Goal: Task Accomplishment & Management: Use online tool/utility

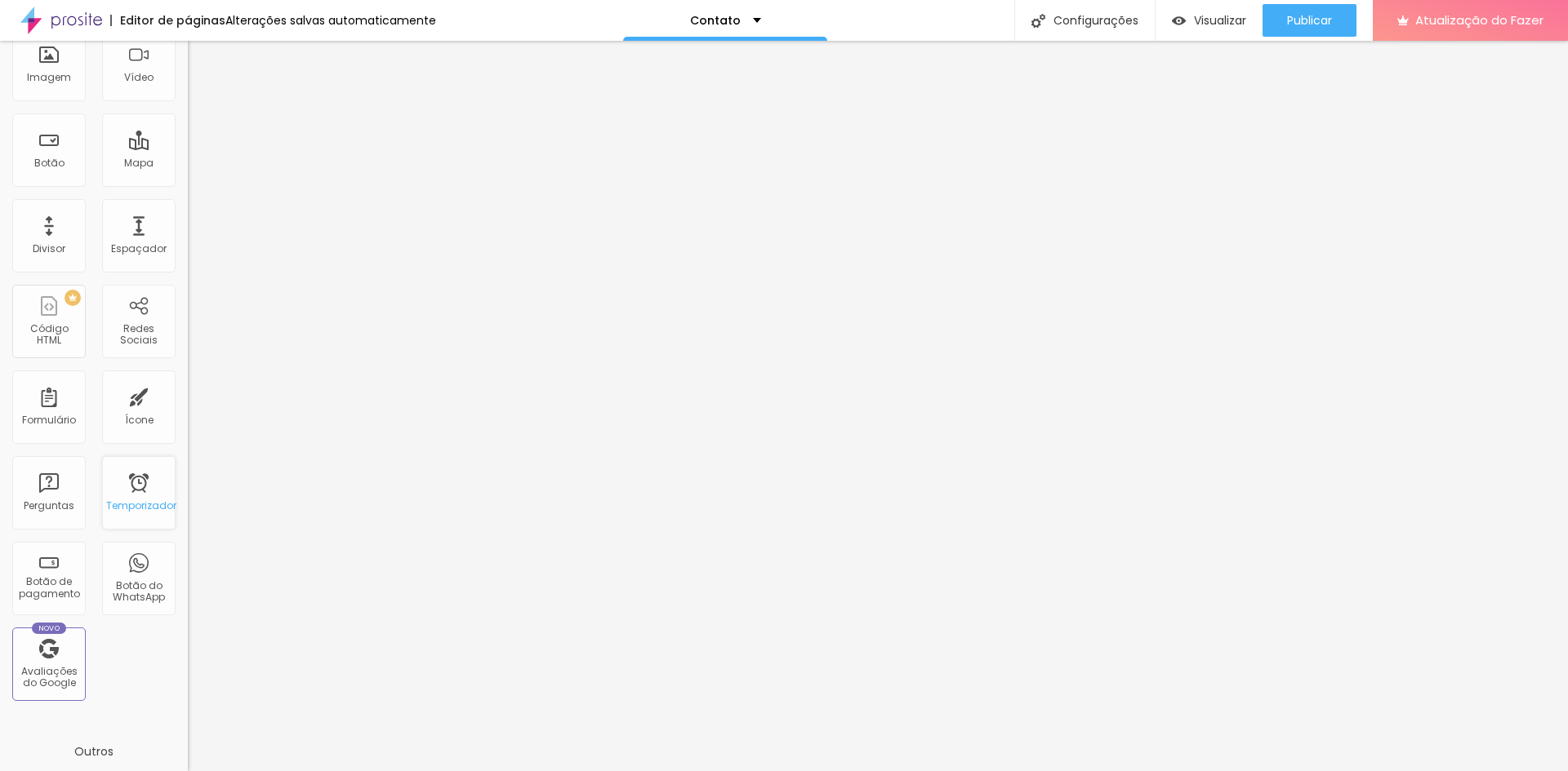
scroll to position [164, 0]
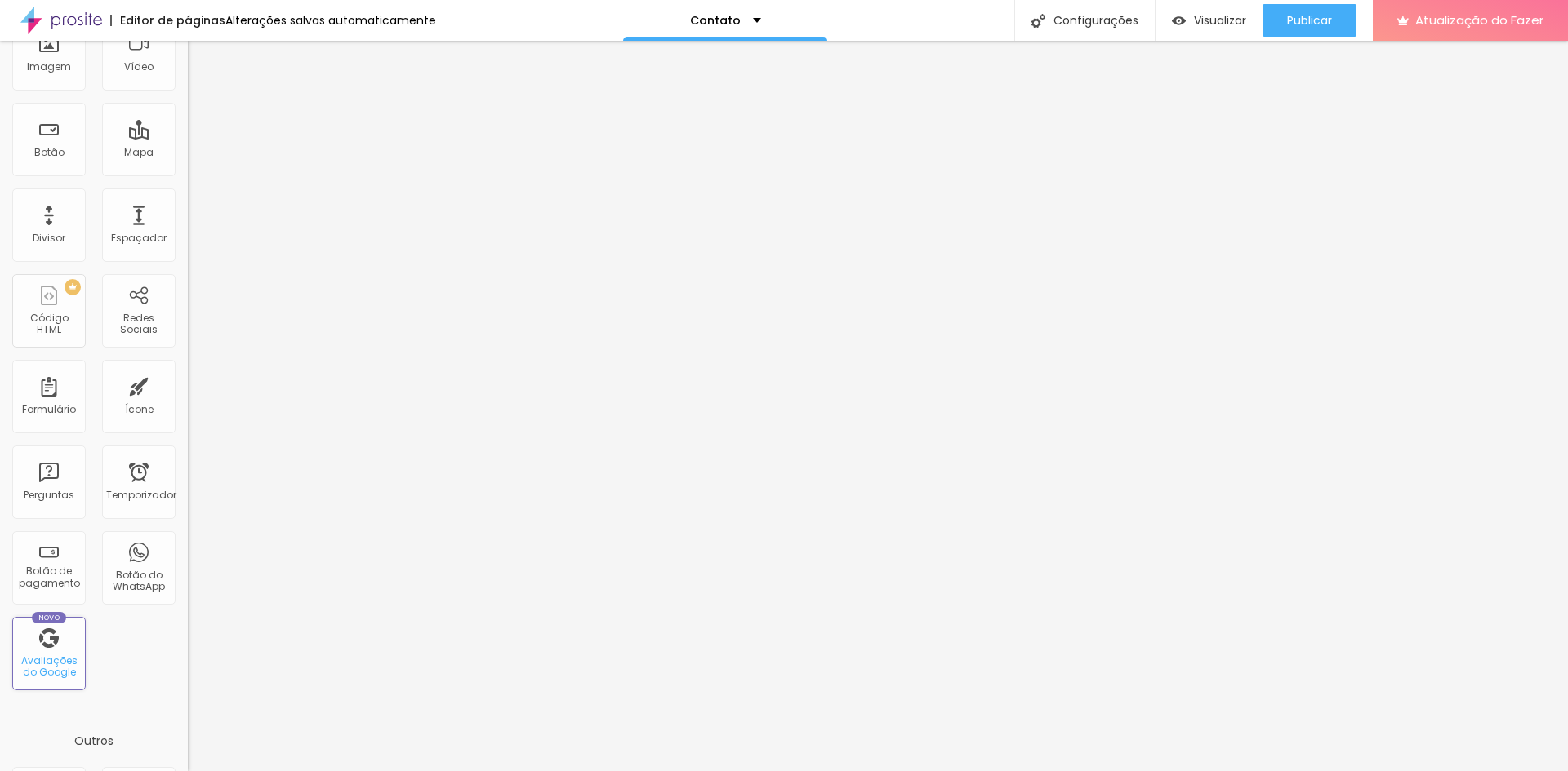
click at [45, 656] on font "Avaliações do Google" at bounding box center [49, 666] width 56 height 25
click at [59, 679] on font "Avaliações do Google" at bounding box center [49, 666] width 56 height 25
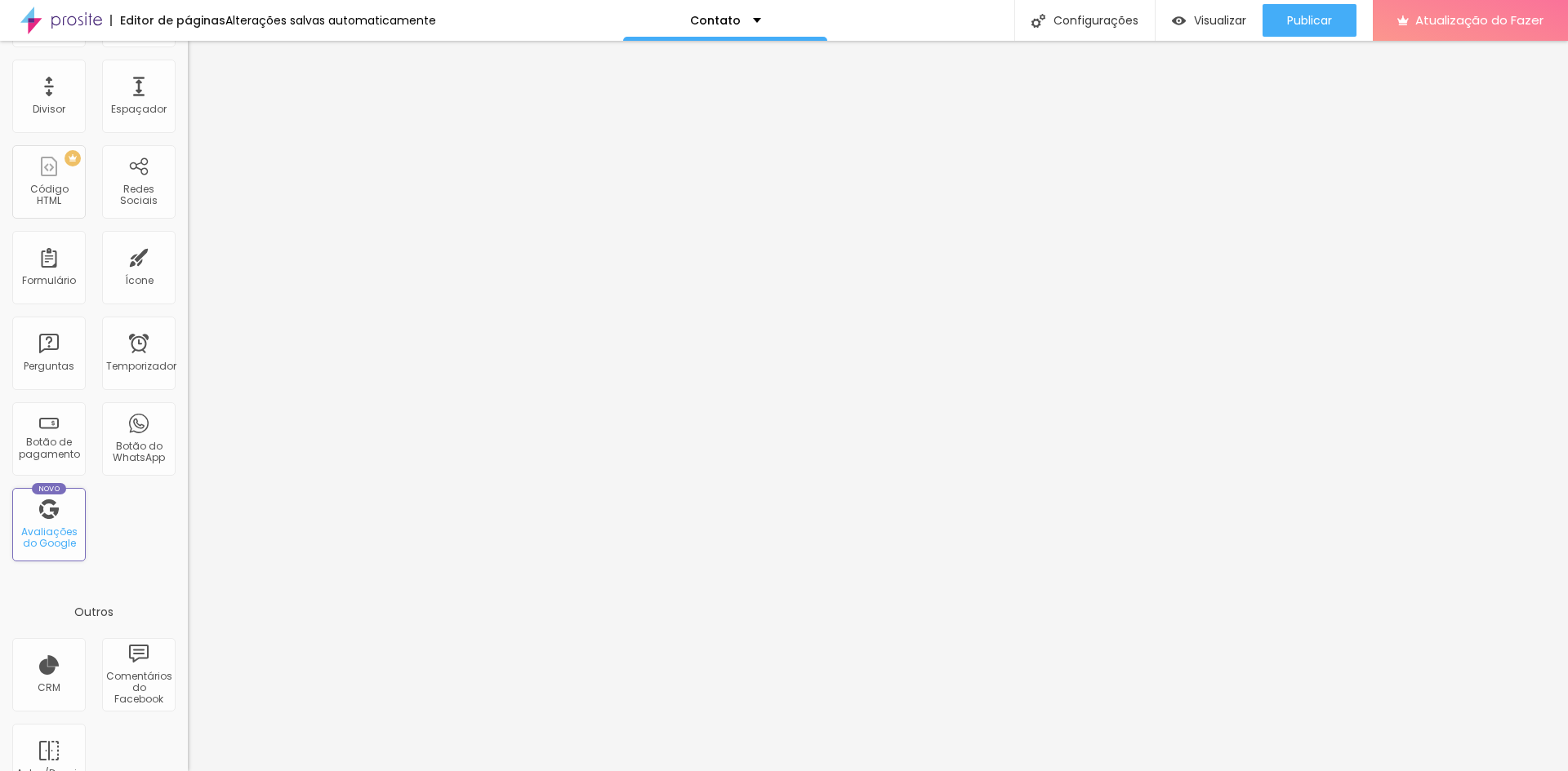
scroll to position [331, 0]
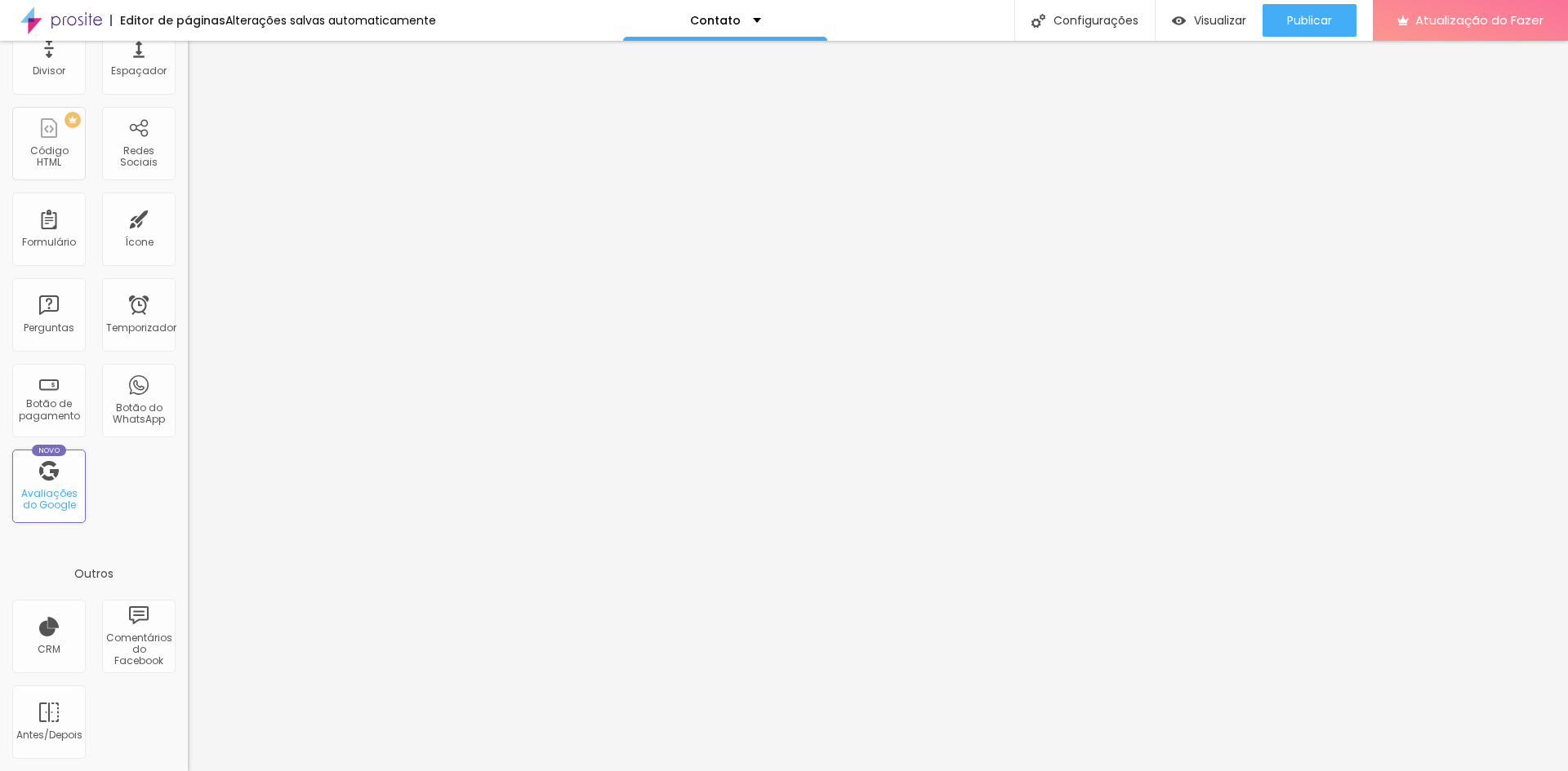
click at [60, 490] on font "Avaliações do Google" at bounding box center [49, 499] width 56 height 25
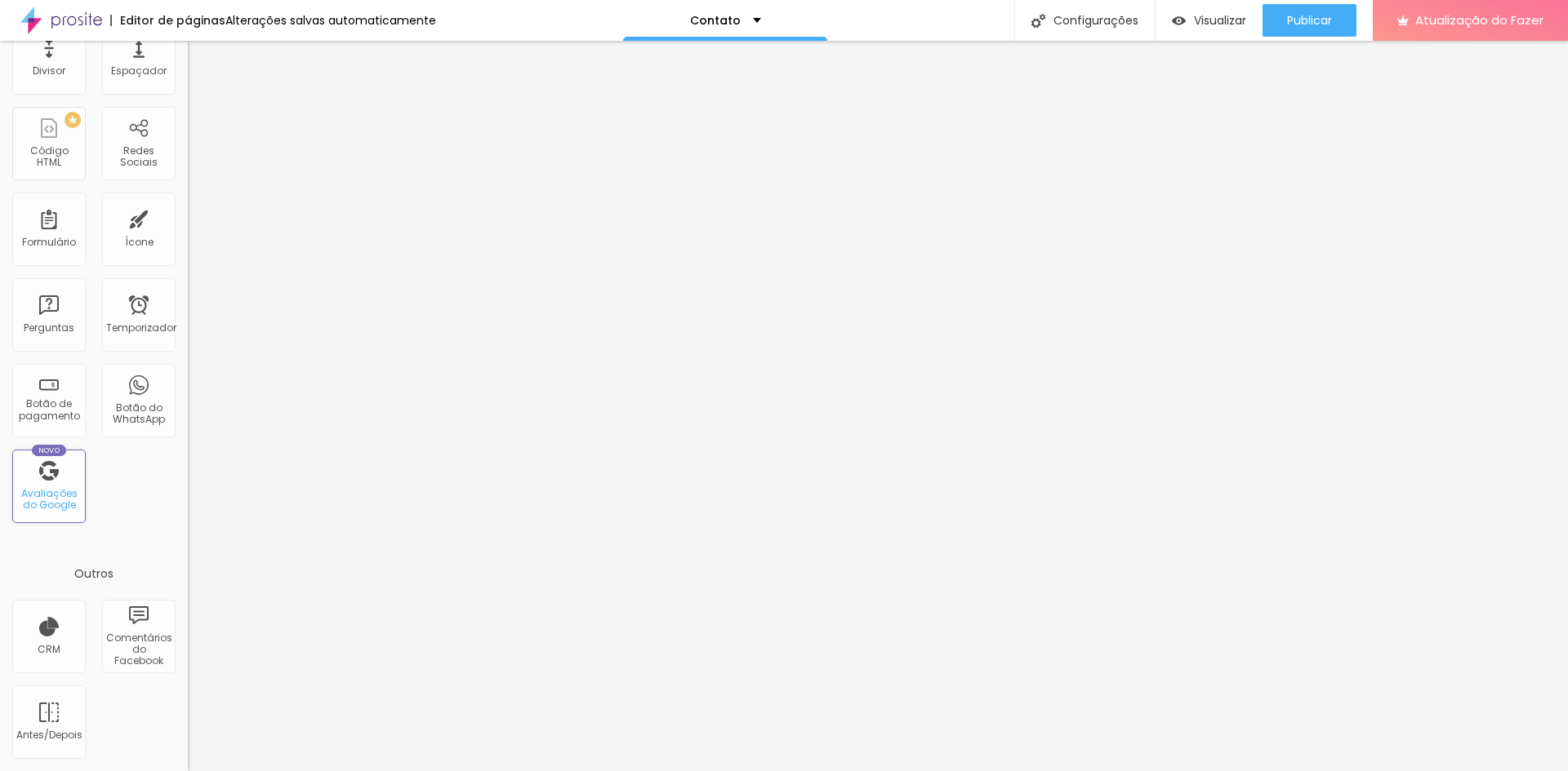
click at [60, 490] on font "Avaliações do Google" at bounding box center [49, 499] width 56 height 25
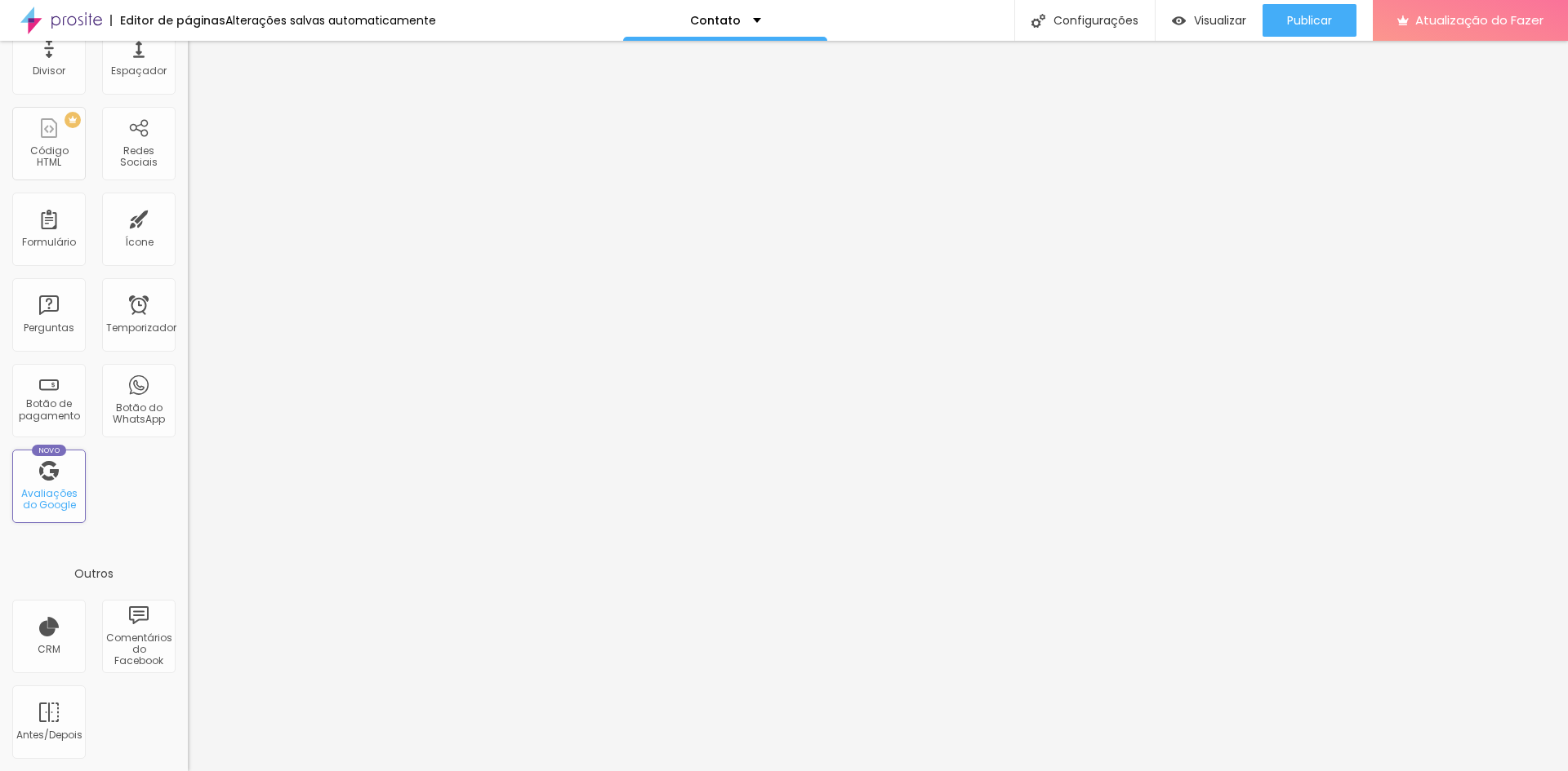
click at [60, 490] on font "Avaliações do Google" at bounding box center [49, 499] width 56 height 25
click at [48, 502] on font "Avaliações do Google" at bounding box center [49, 499] width 56 height 25
click at [45, 483] on div "Novo Avaliações do Google" at bounding box center [49, 487] width 73 height 73
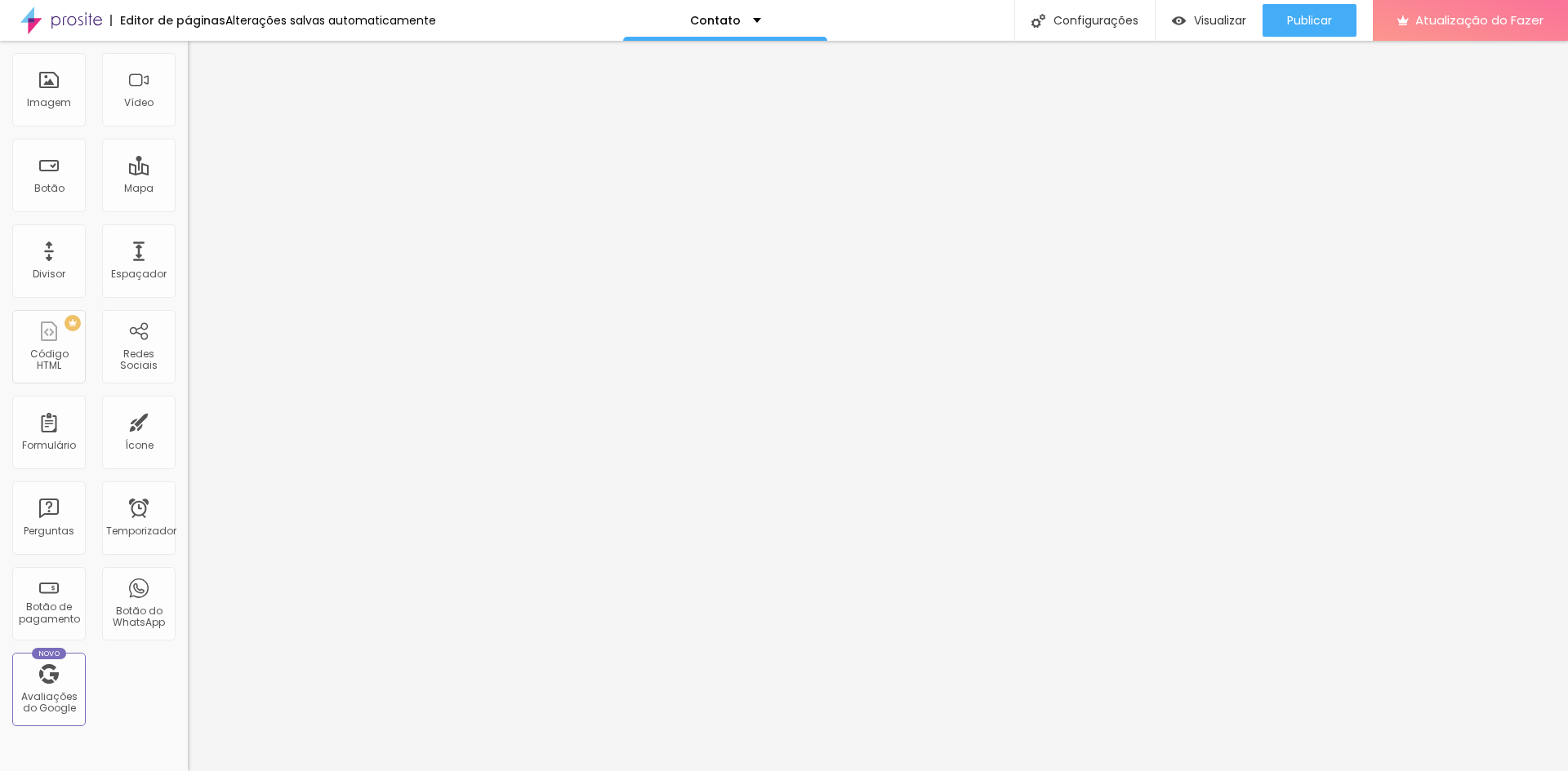
scroll to position [0, 0]
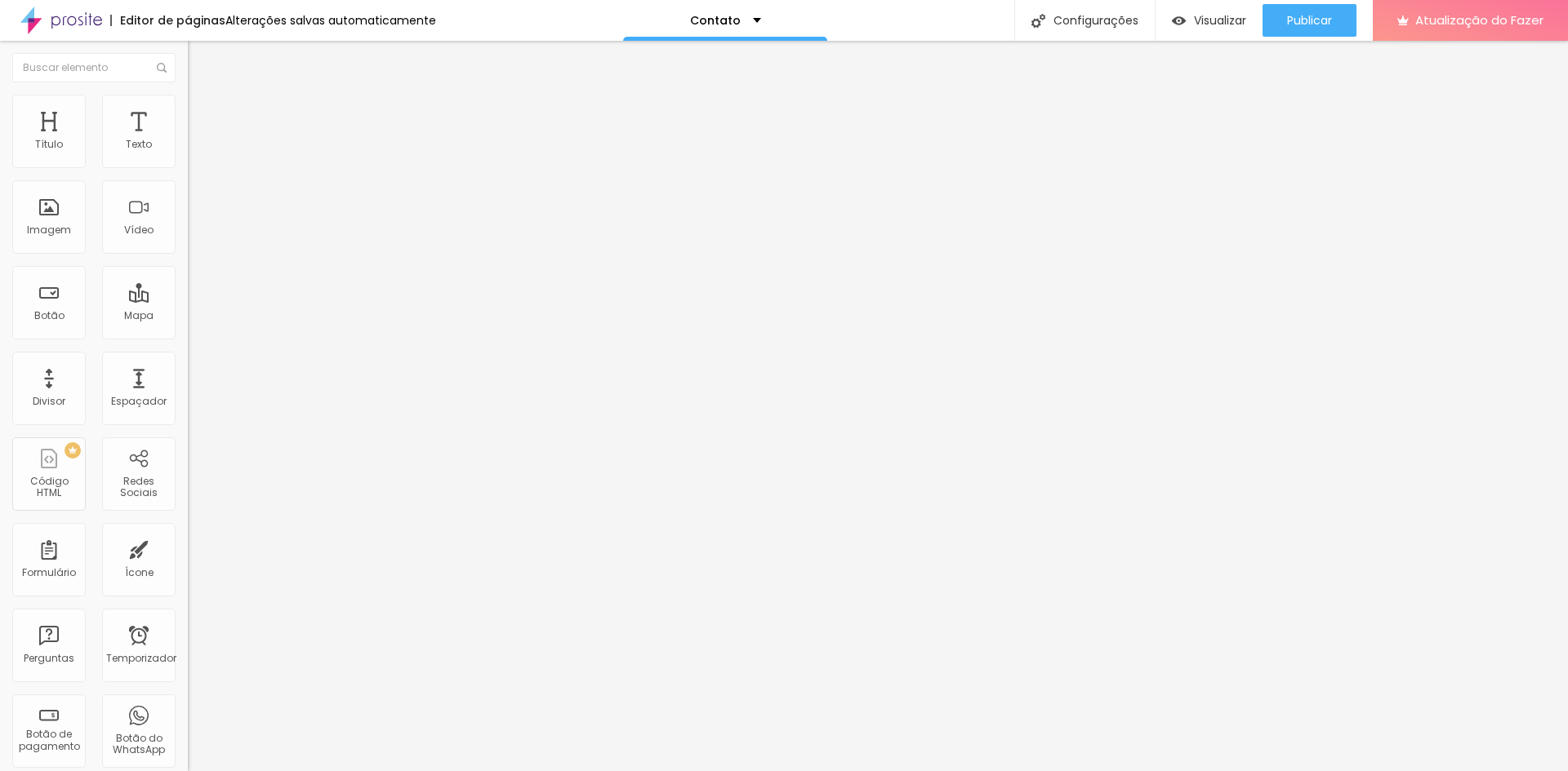
click at [188, 189] on div "Endereço Alboom Brasil Alinhamento 15 Ampliação" at bounding box center [282, 290] width 188 height 326
drag, startPoint x: 77, startPoint y: 183, endPoint x: 6, endPoint y: 182, distance: 71.0
click at [188, 182] on div "Endereço nIPA Alinhamento 15 Ampliação" at bounding box center [282, 290] width 188 height 326
type input "M"
type input "NIPA"
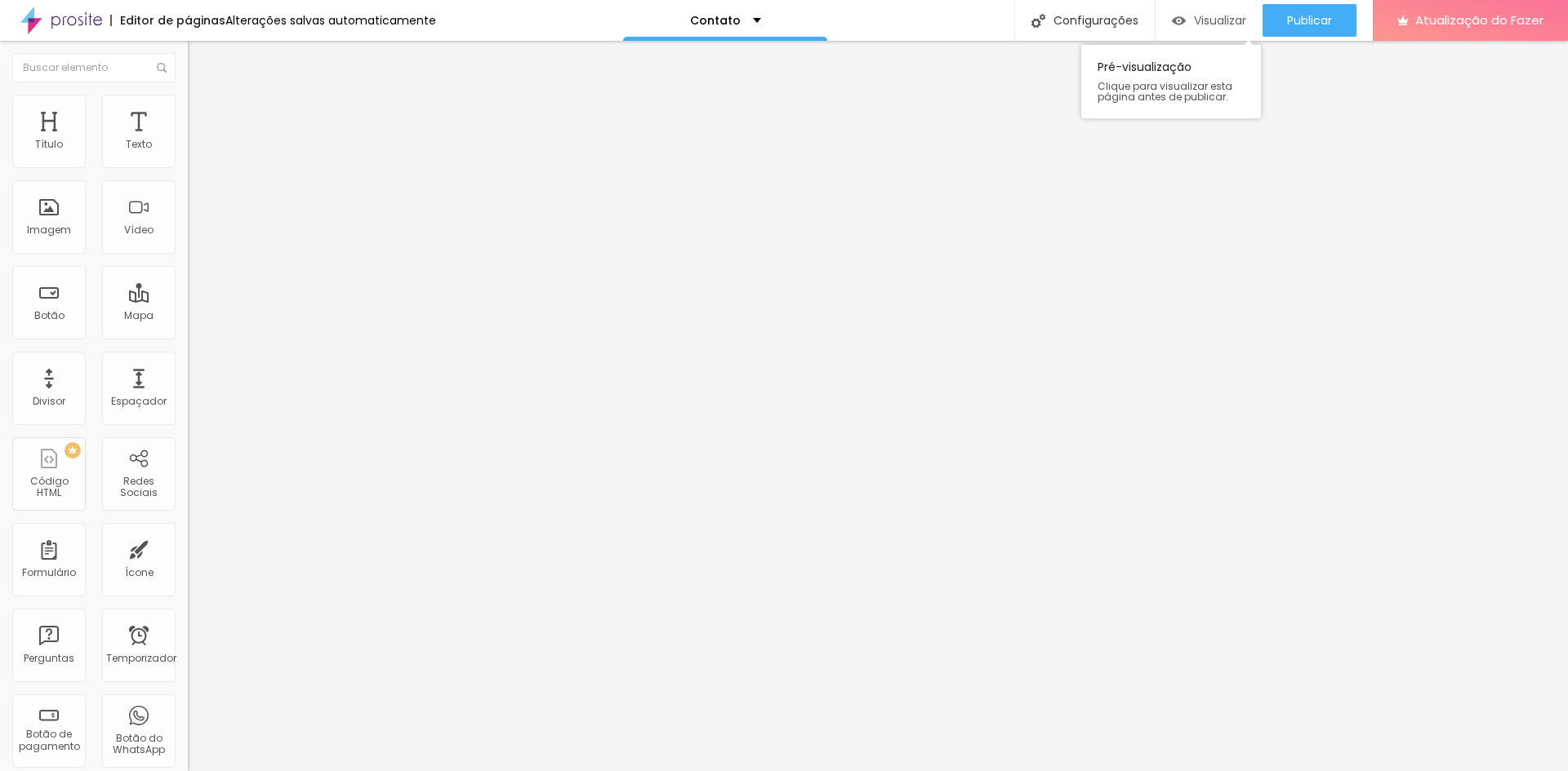
click at [1221, 18] on font "Visualizar" at bounding box center [1220, 21] width 52 height 16
click at [1300, 25] on font "Publicar" at bounding box center [1309, 21] width 45 height 16
click at [200, 59] on img "button" at bounding box center [207, 59] width 13 height 13
click at [153, 21] on font "Editor de páginas" at bounding box center [173, 21] width 106 height 16
click at [754, 24] on div "Contato" at bounding box center [725, 21] width 204 height 41
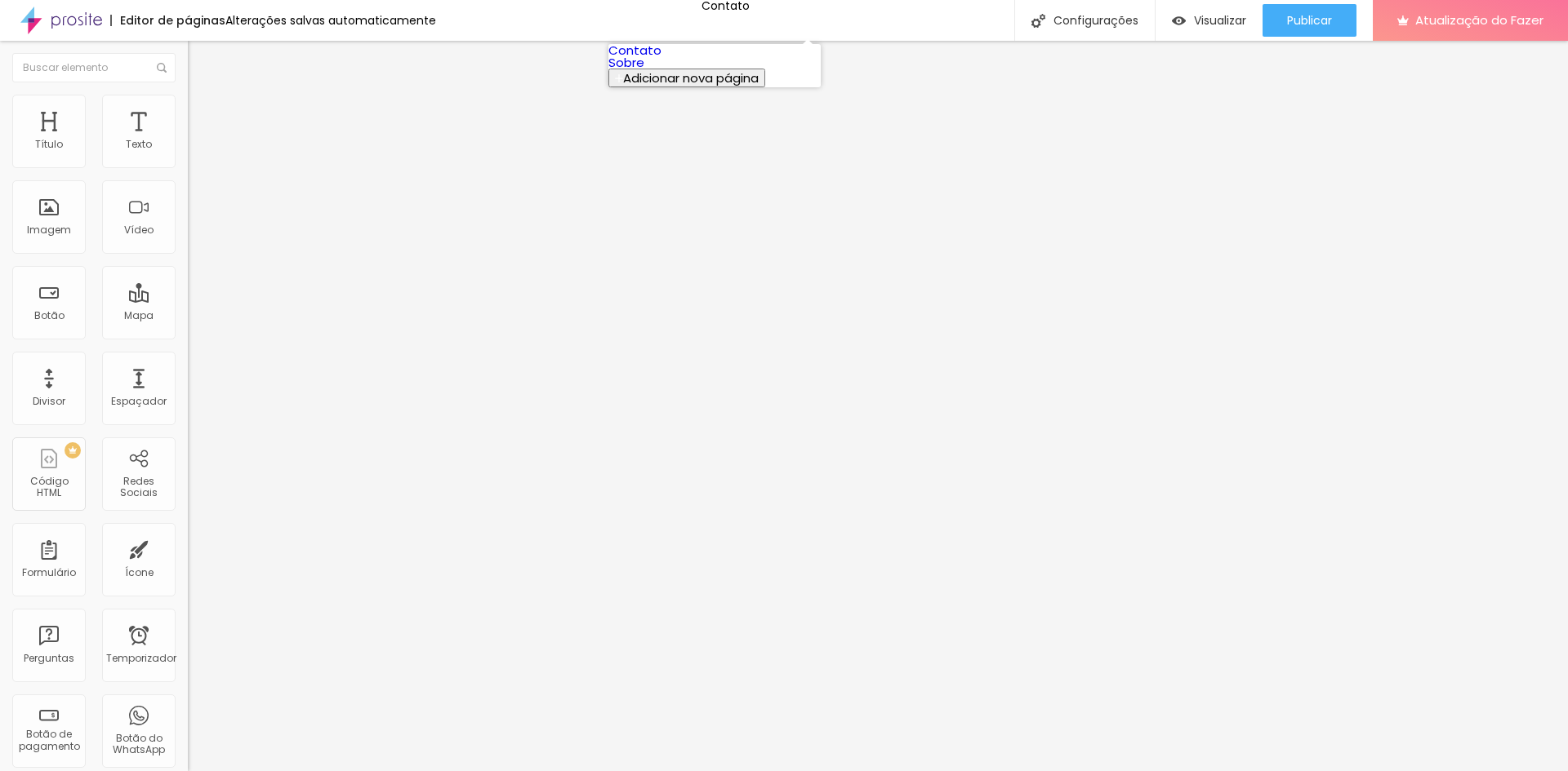
click at [644, 71] on link "Sobre" at bounding box center [626, 62] width 36 height 17
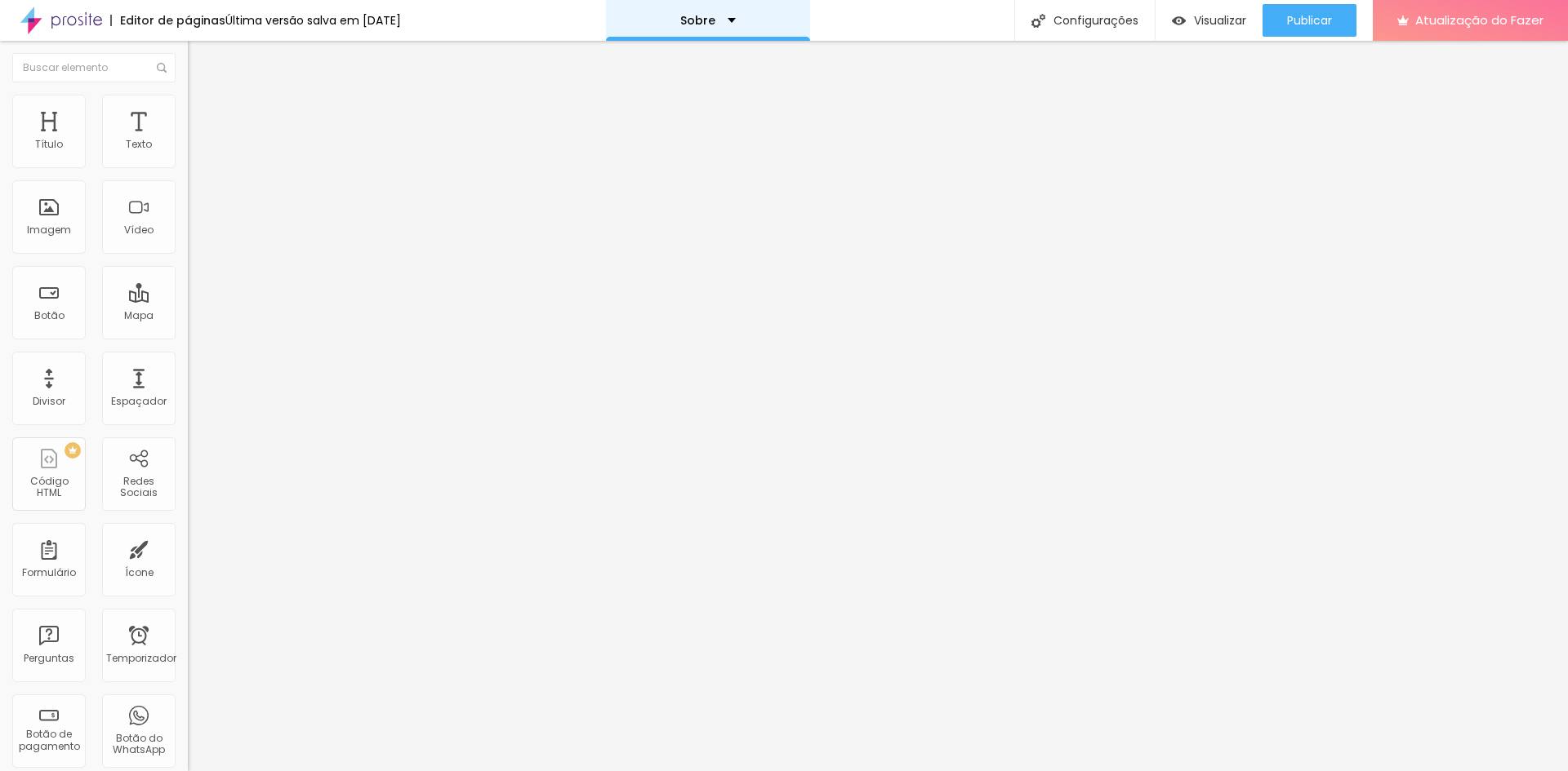
click at [770, 29] on div "Sobre" at bounding box center [708, 21] width 204 height 41
click at [136, 21] on font "Editor de páginas" at bounding box center [173, 21] width 106 height 16
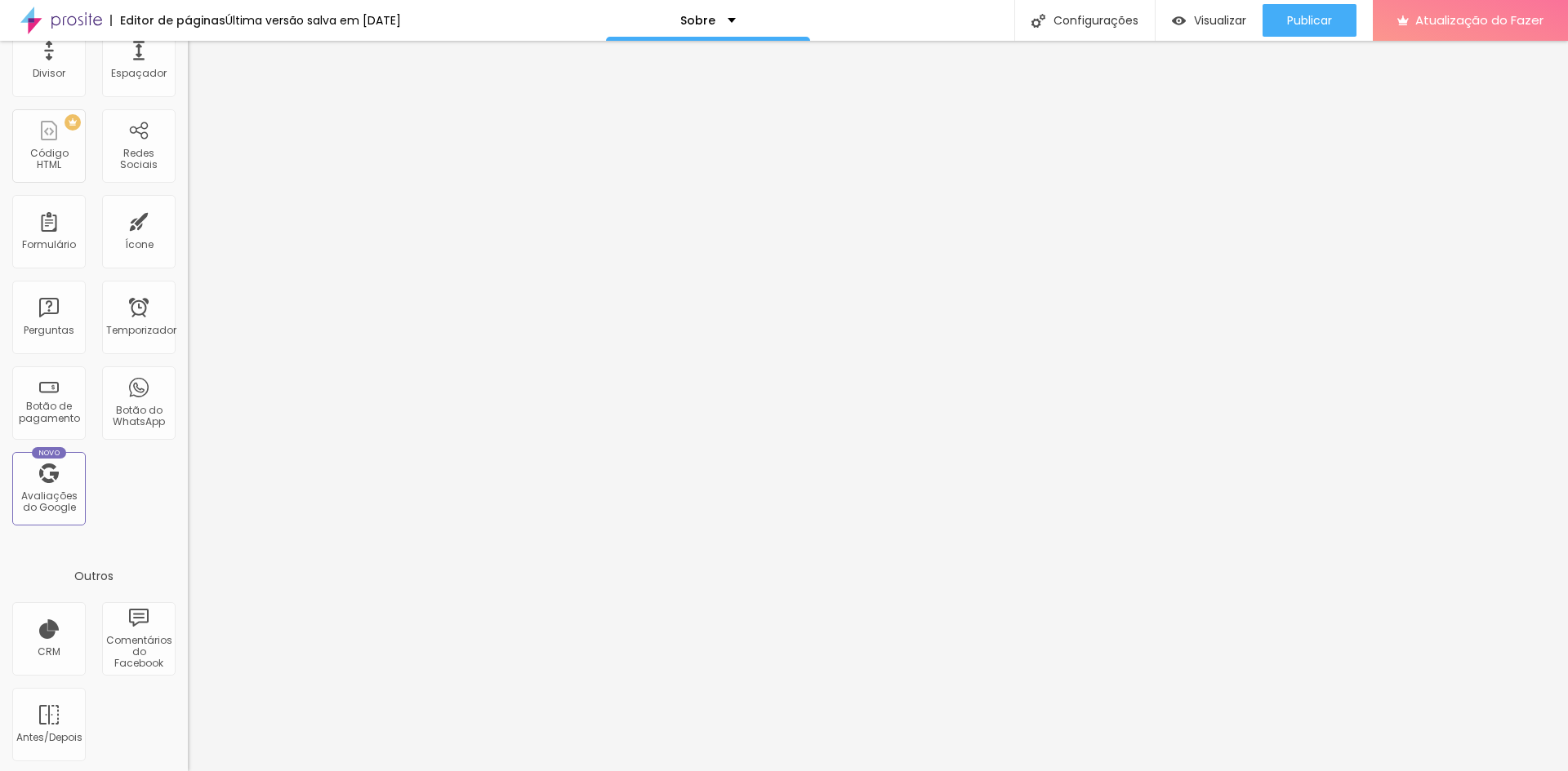
scroll to position [331, 0]
